Goal: Task Accomplishment & Management: Manage account settings

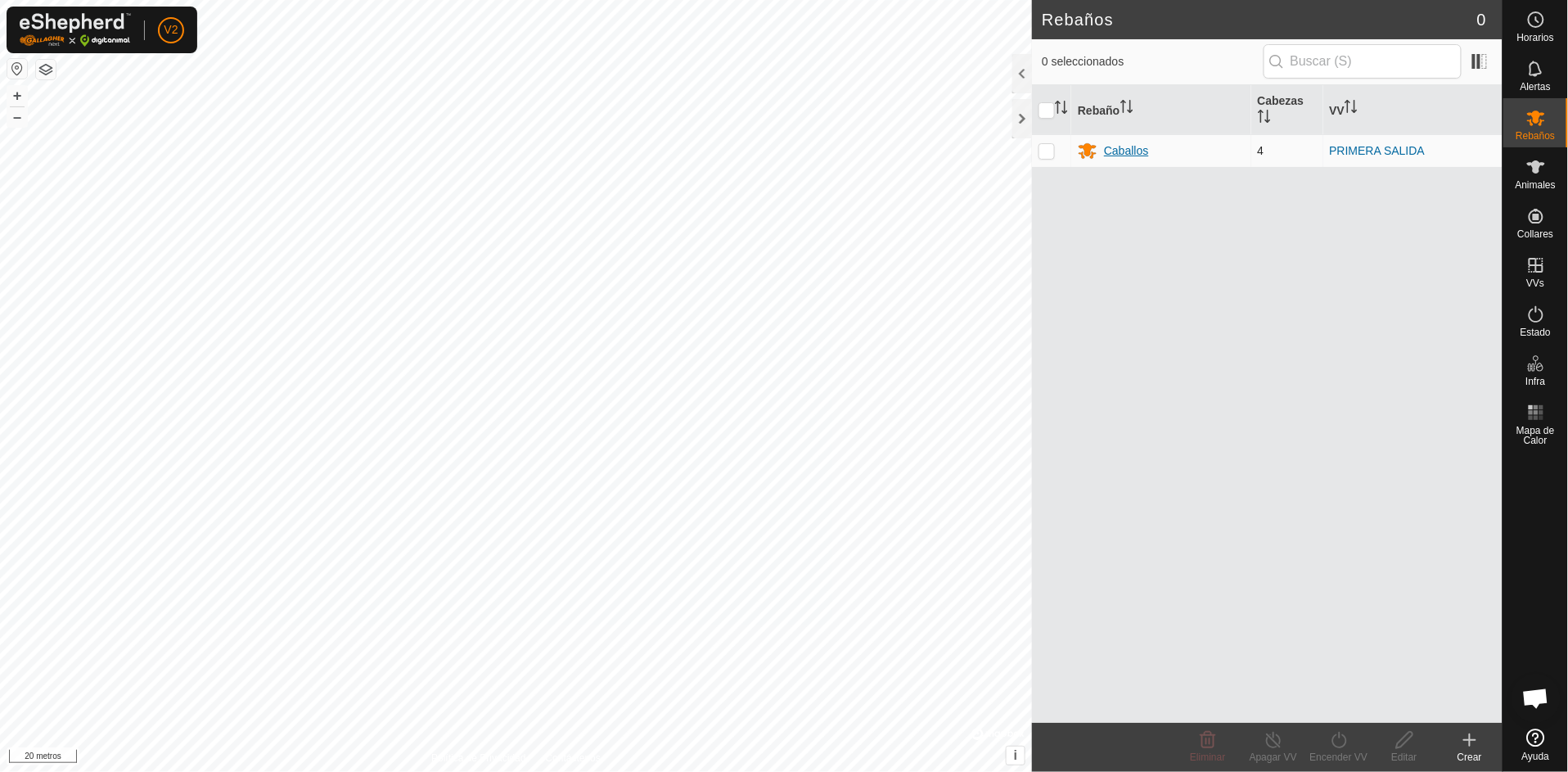
click at [1121, 152] on font "Caballos" at bounding box center [1126, 151] width 45 height 13
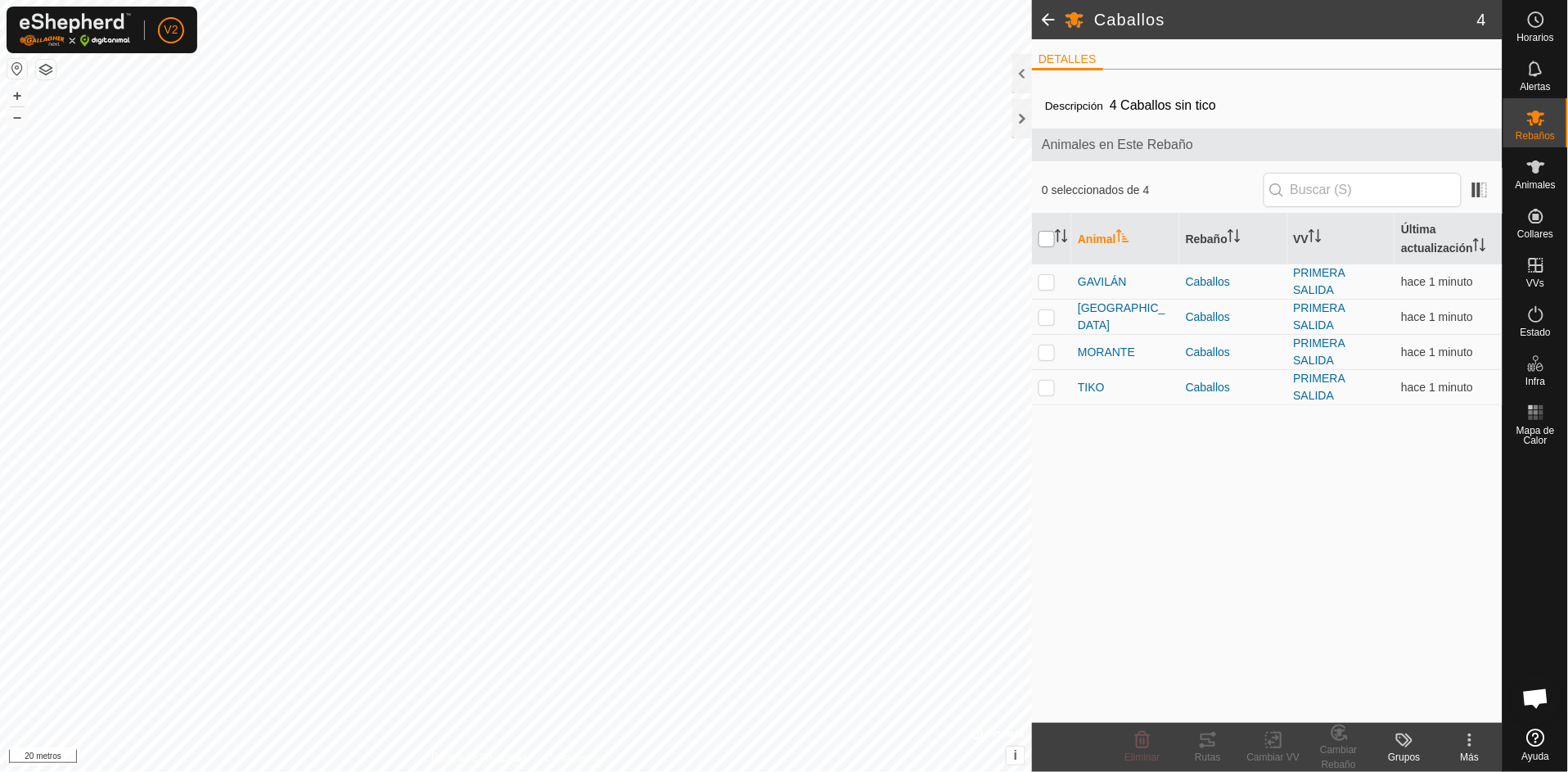
click at [1048, 242] on input "checkbox" at bounding box center [1047, 239] width 16 height 16
checkbox input "true"
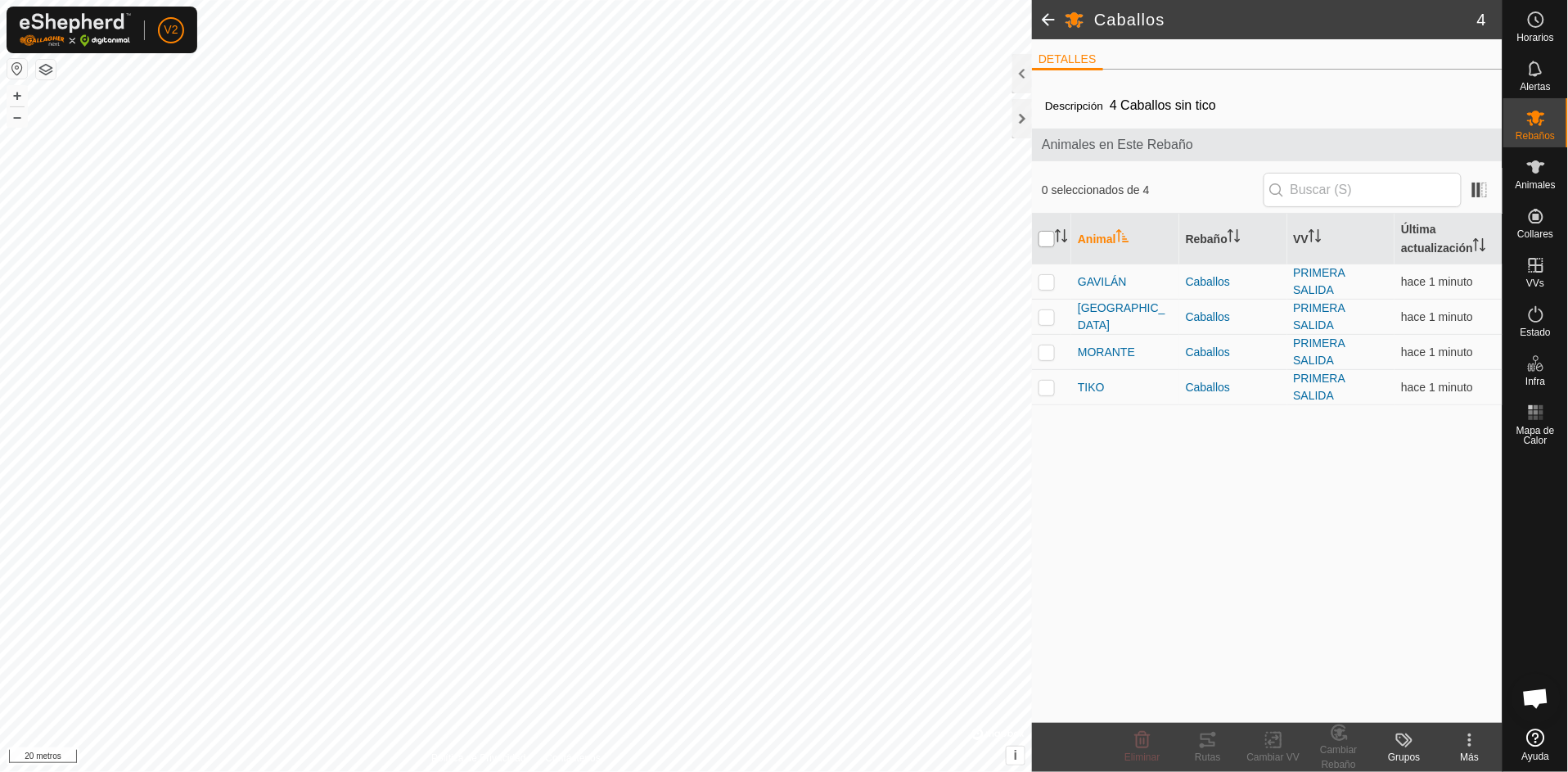
checkbox input "true"
click at [1211, 738] on icon at bounding box center [1208, 740] width 20 height 20
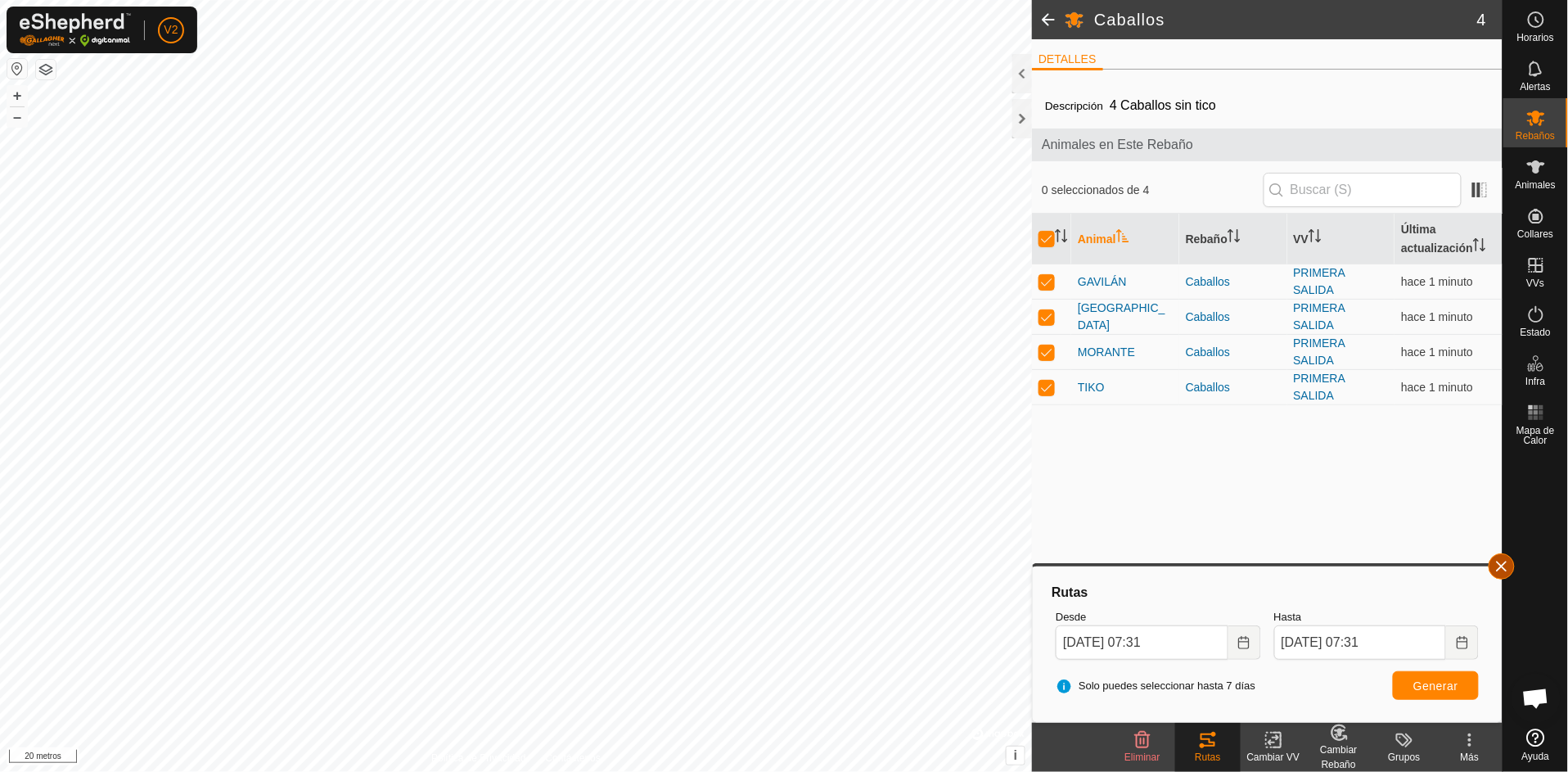
click at [1510, 566] on button "button" at bounding box center [1501, 566] width 26 height 26
